Goal: Navigation & Orientation: Find specific page/section

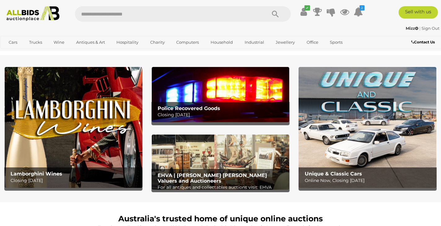
click at [200, 89] on img at bounding box center [221, 94] width 138 height 55
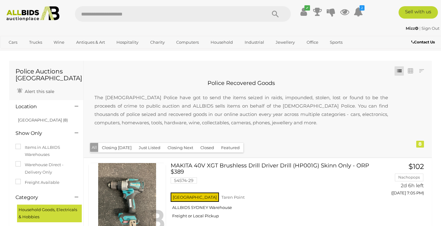
click at [26, 15] on img at bounding box center [32, 13] width 59 height 15
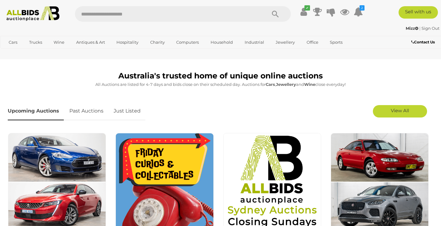
scroll to position [170, 0]
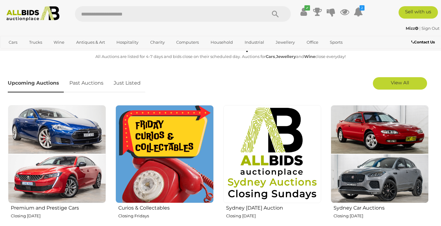
click at [157, 158] on img at bounding box center [164, 154] width 98 height 98
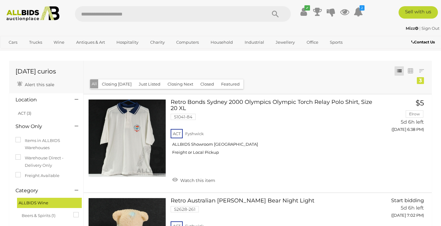
click at [29, 16] on img at bounding box center [32, 13] width 59 height 15
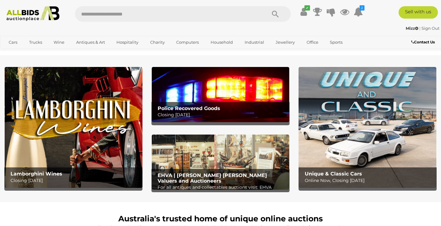
click at [193, 169] on div "EHVA | [PERSON_NAME] [PERSON_NAME] Valuers and Auctioneers For all antiques and…" at bounding box center [221, 181] width 135 height 25
